Goal: Communication & Community: Ask a question

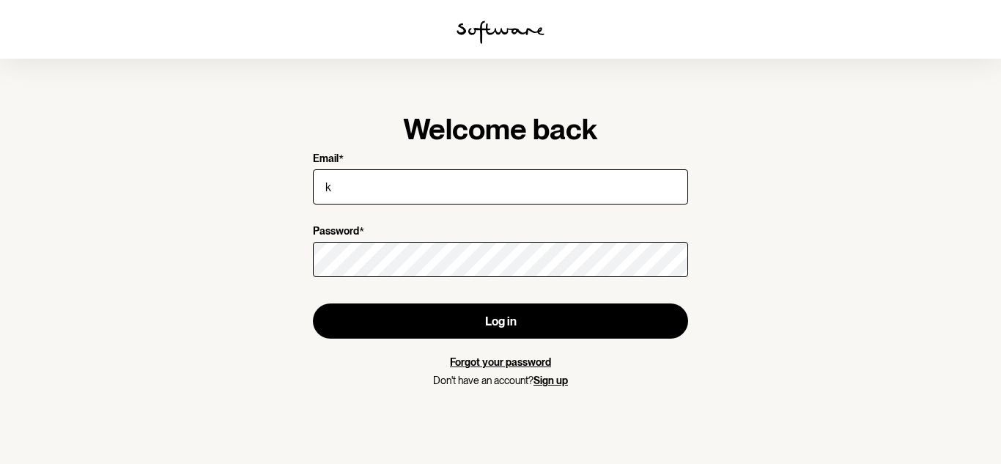
type input "[EMAIL_ADDRESS][DOMAIN_NAME]"
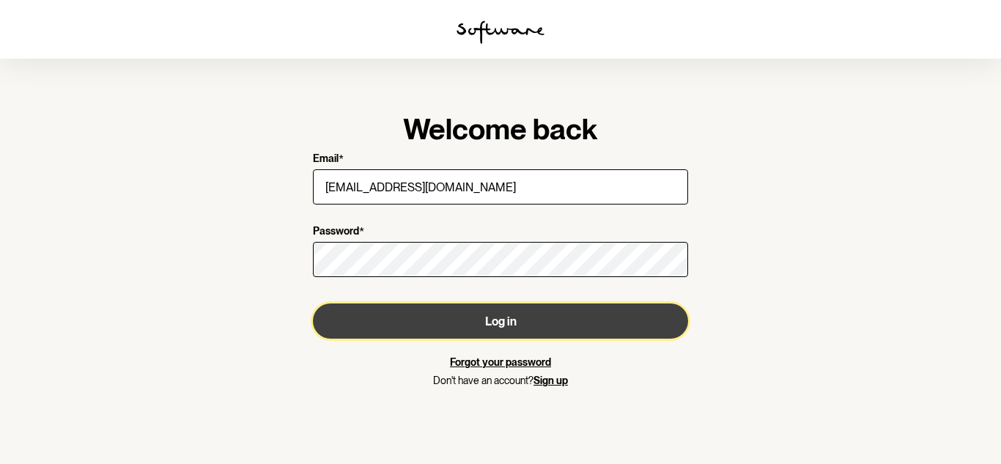
click at [496, 322] on button "Log in" at bounding box center [500, 320] width 375 height 35
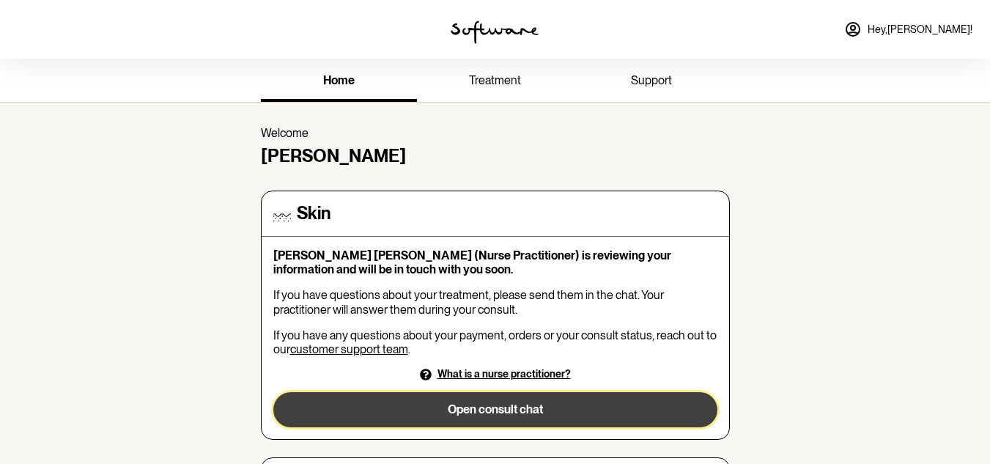
click at [497, 411] on button "Open consult chat" at bounding box center [495, 409] width 444 height 35
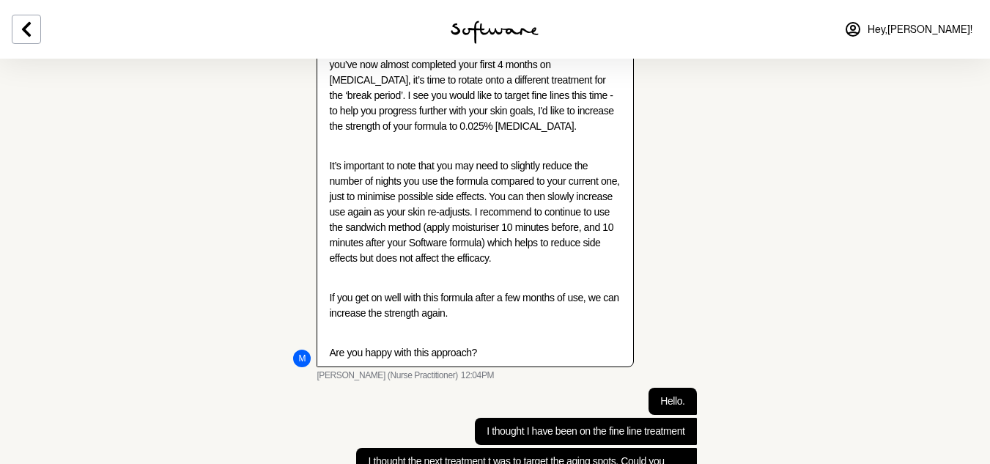
scroll to position [678, 0]
